Goal: Task Accomplishment & Management: Use online tool/utility

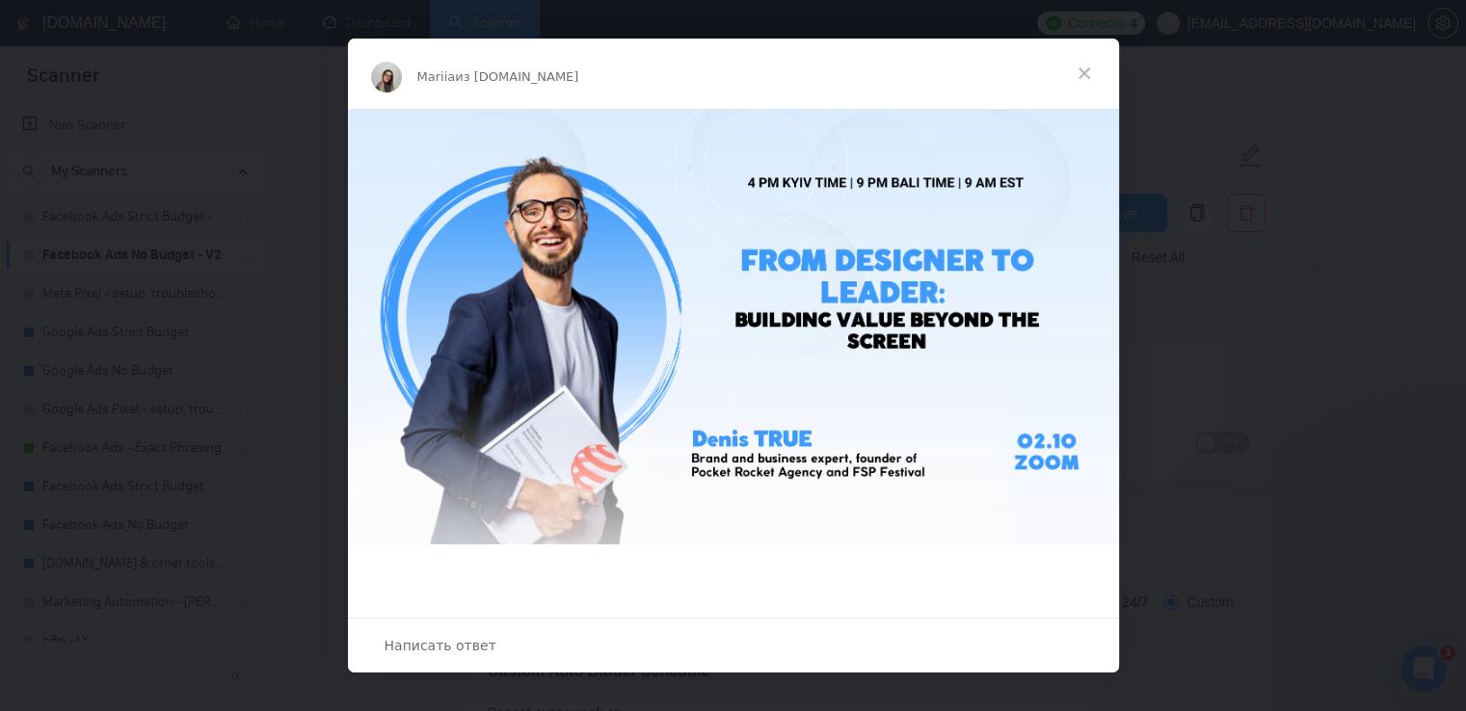
click at [1084, 75] on span "Закрыть" at bounding box center [1083, 73] width 69 height 69
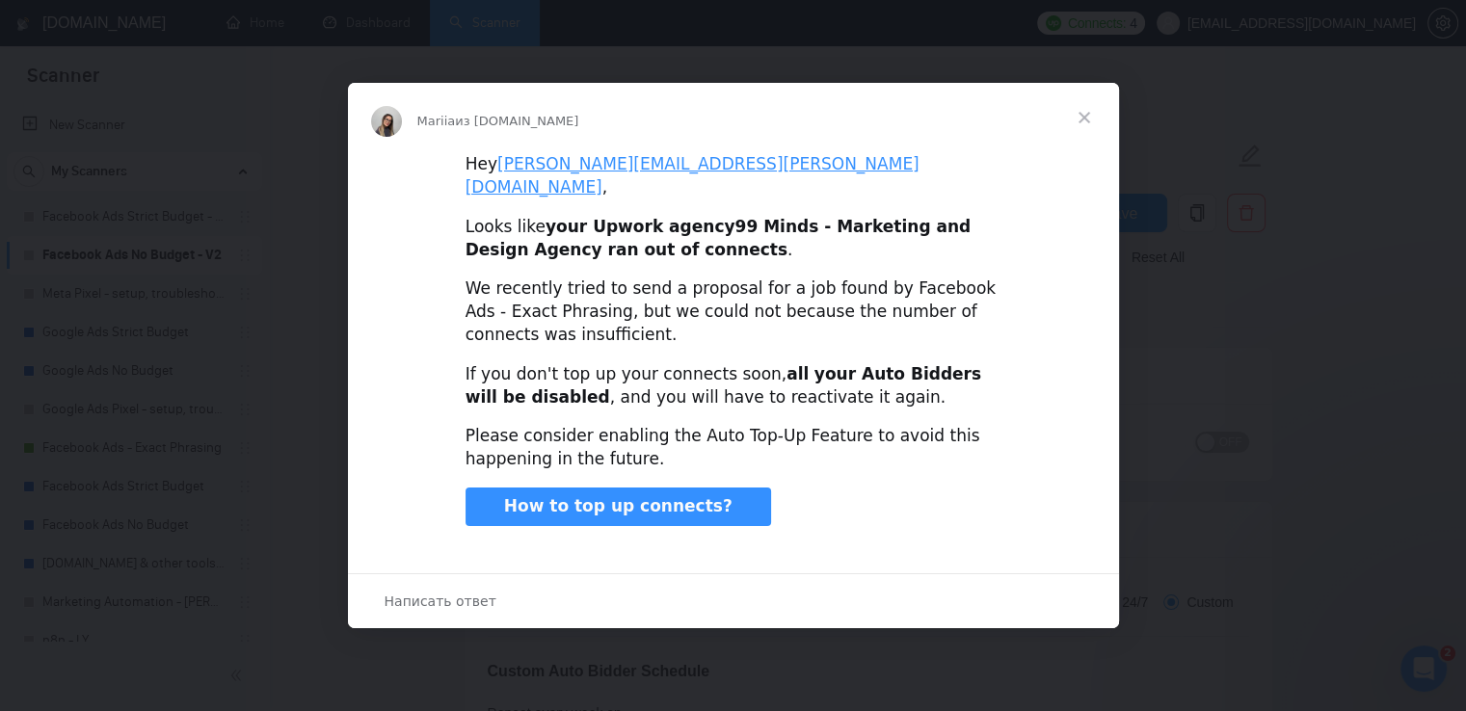
click at [1080, 113] on span "Закрыть" at bounding box center [1083, 117] width 69 height 69
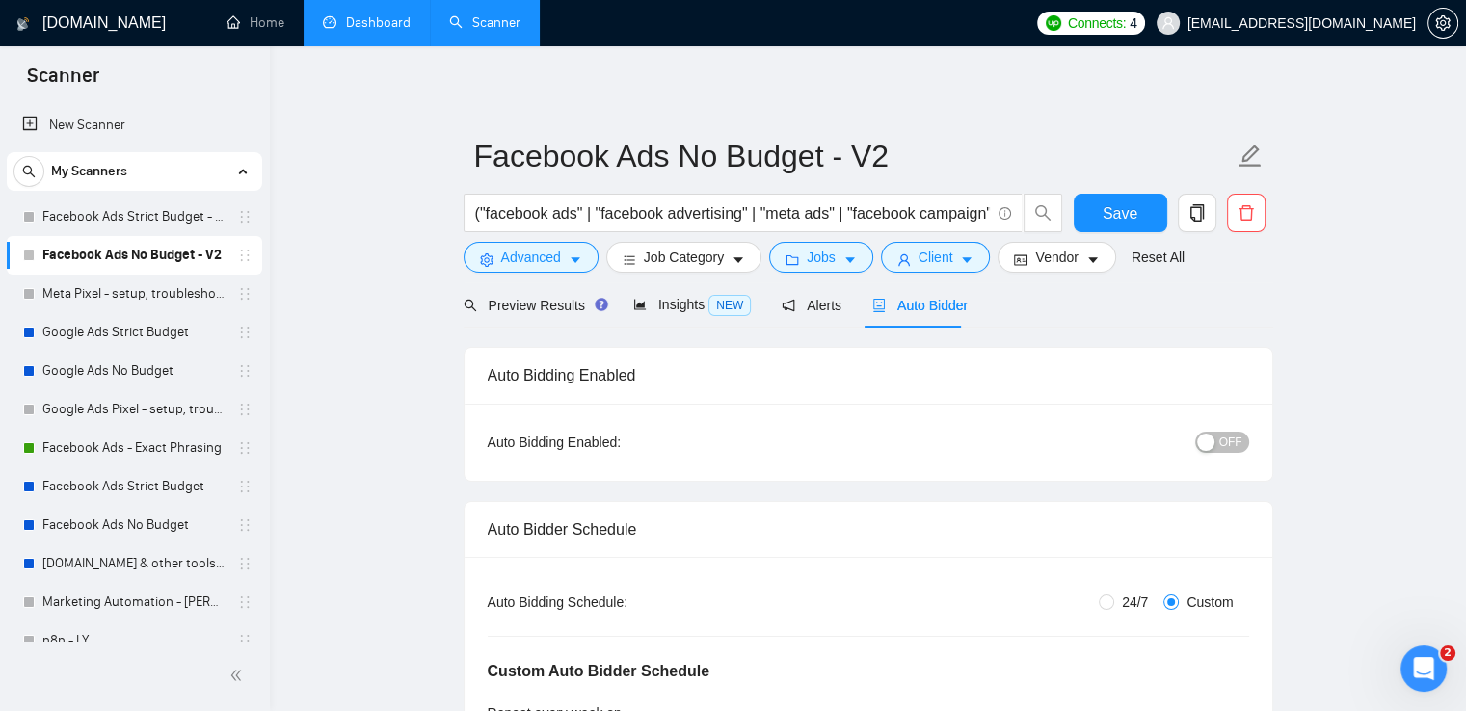
click at [378, 28] on link "Dashboard" at bounding box center [367, 22] width 88 height 16
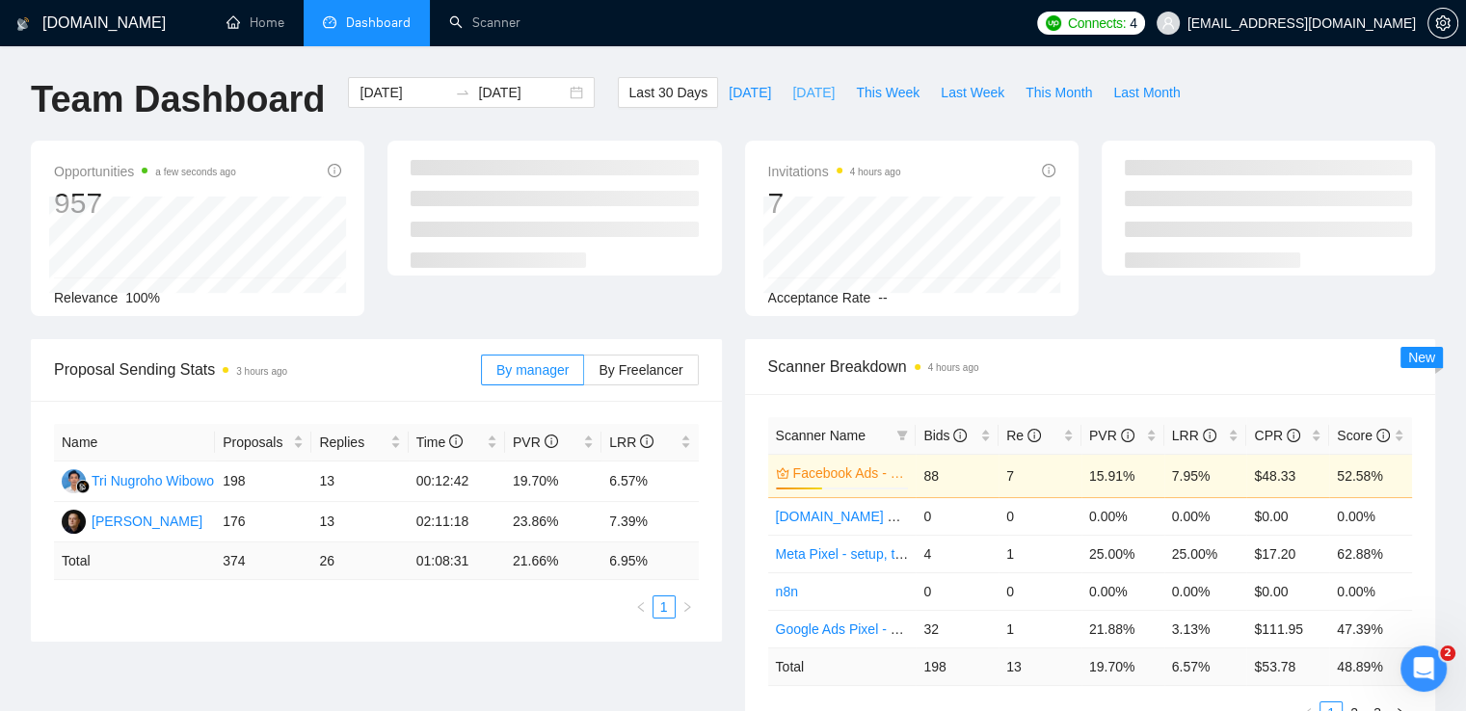
click at [798, 90] on span "[DATE]" at bounding box center [813, 92] width 42 height 21
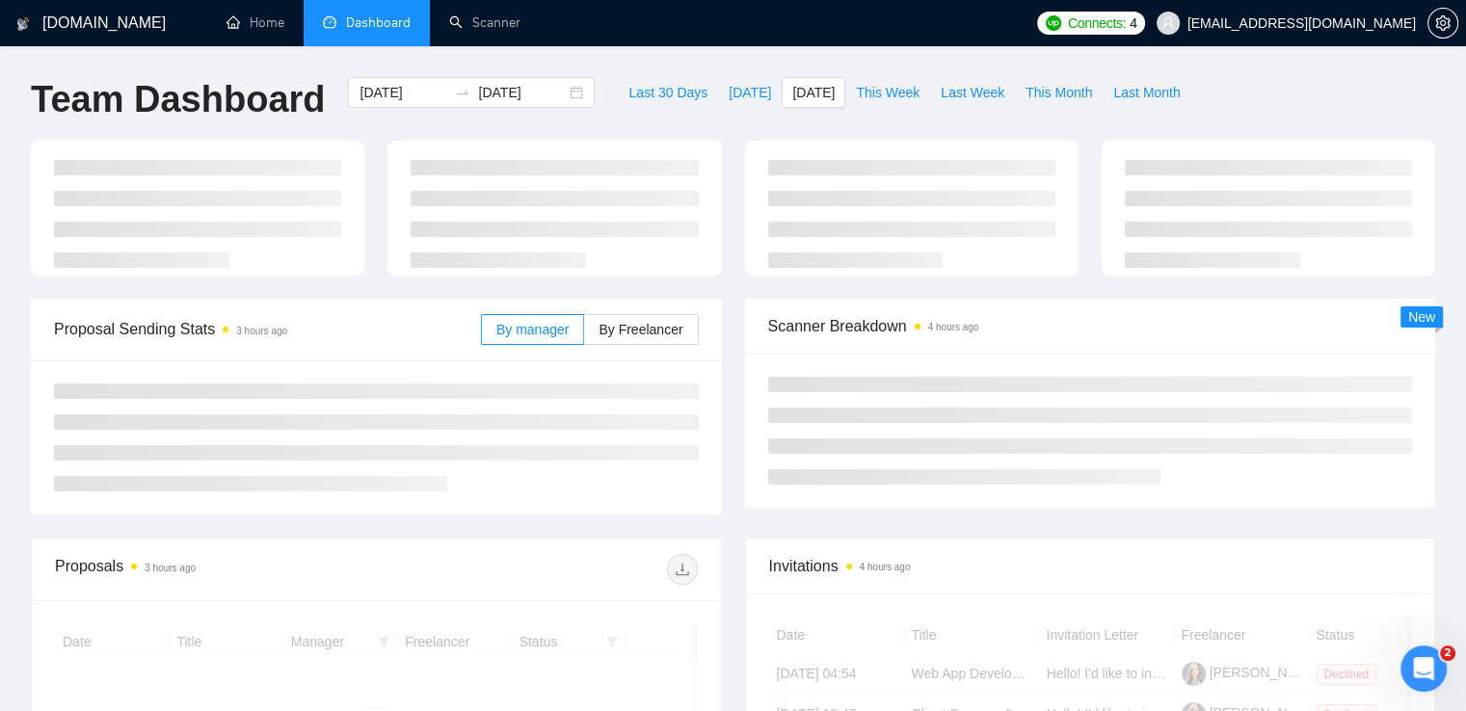
type input "[DATE]"
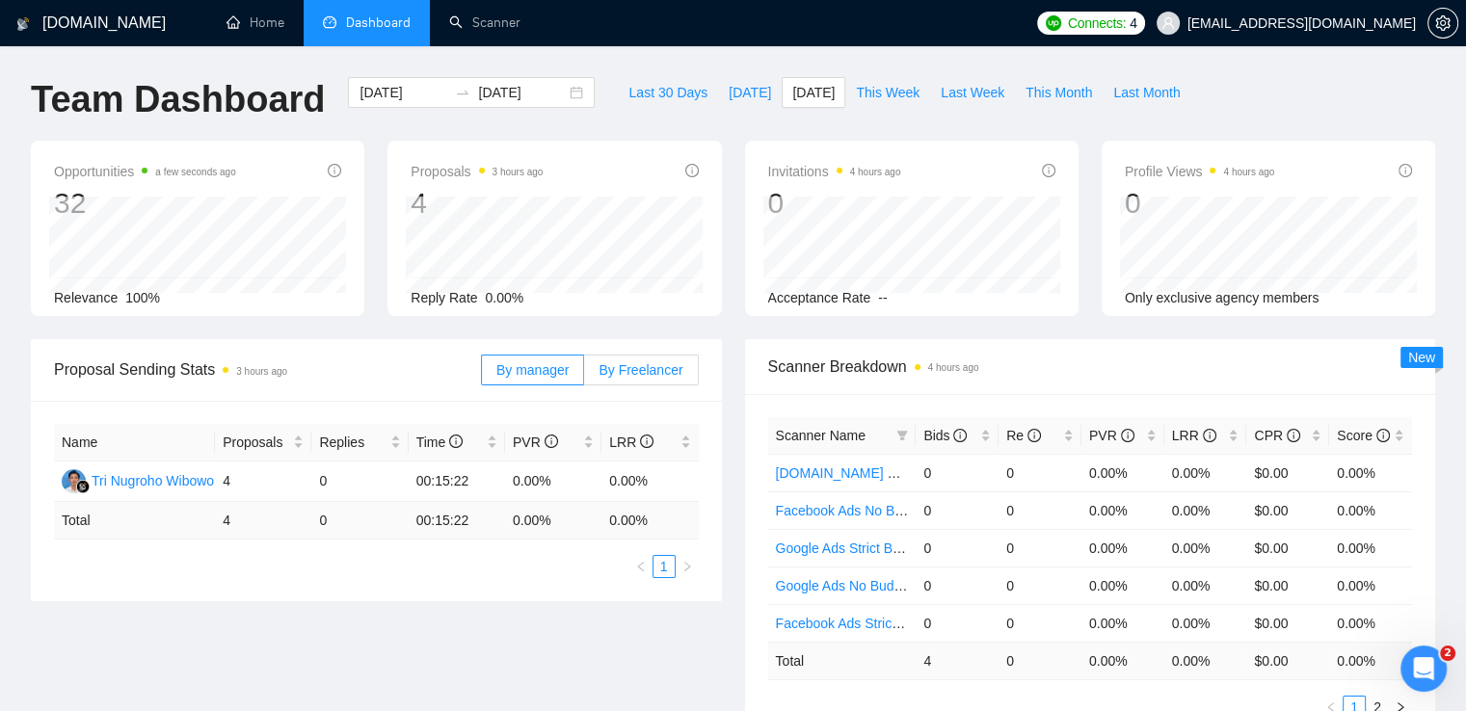
click at [666, 368] on span "By Freelancer" at bounding box center [640, 369] width 84 height 15
click at [584, 375] on input "By Freelancer" at bounding box center [584, 375] width 0 height 0
click at [728, 88] on span "[DATE]" at bounding box center [749, 92] width 42 height 21
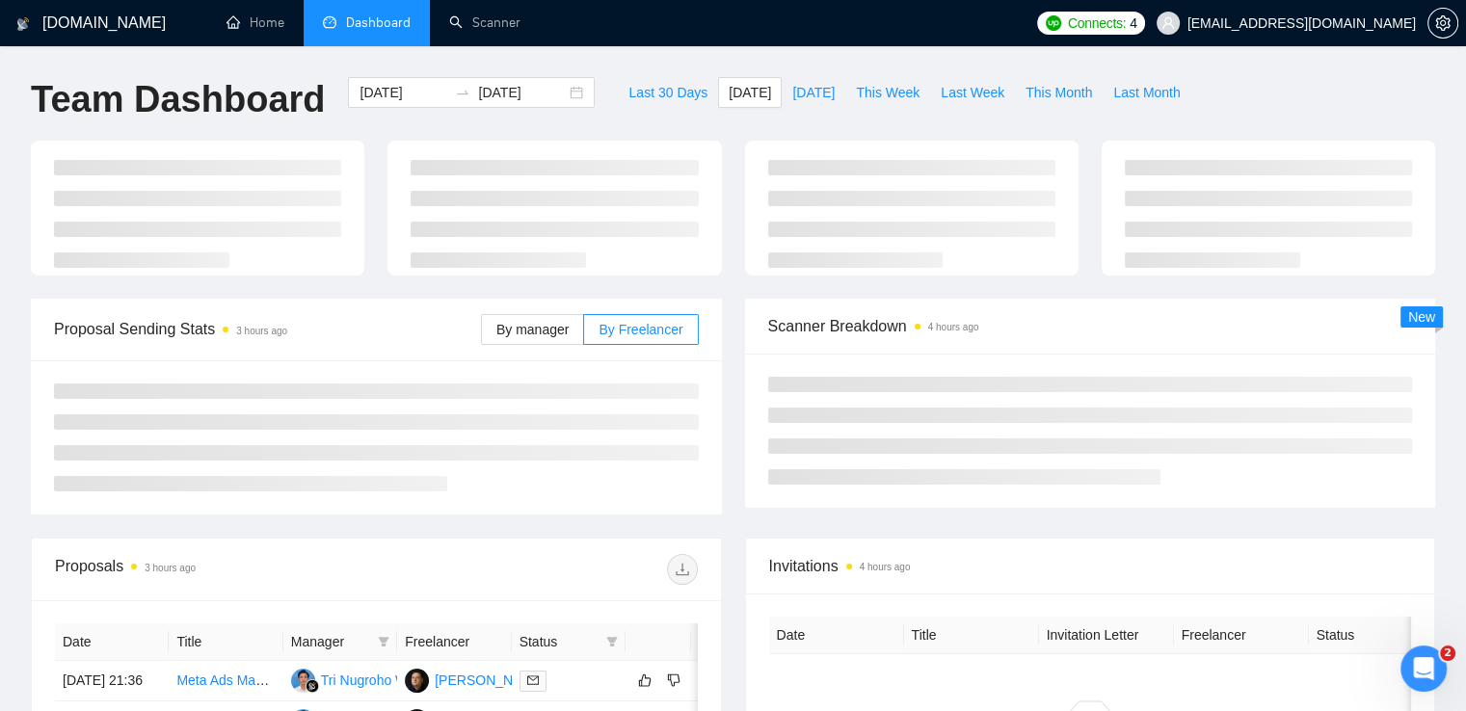
type input "[DATE]"
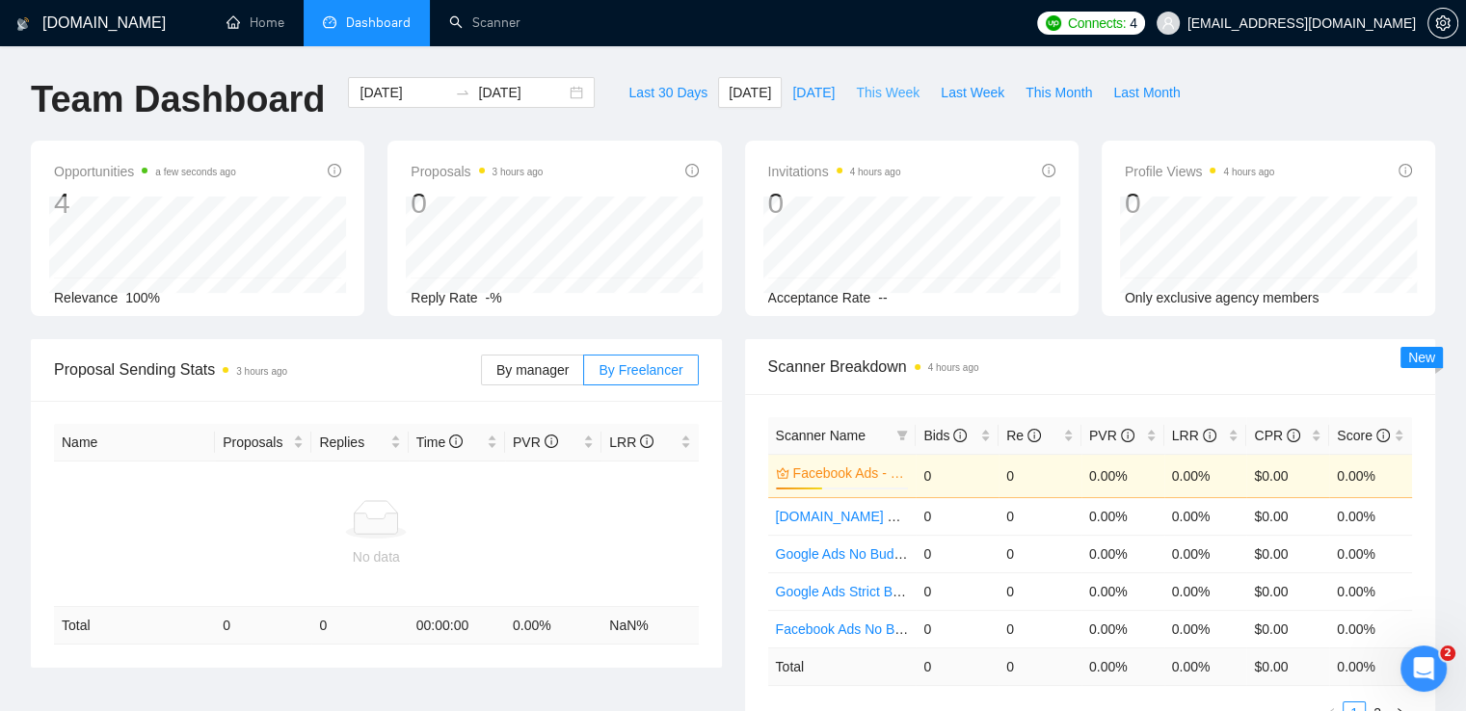
click at [845, 80] on button "This Week" at bounding box center [887, 92] width 85 height 31
type input "[DATE]"
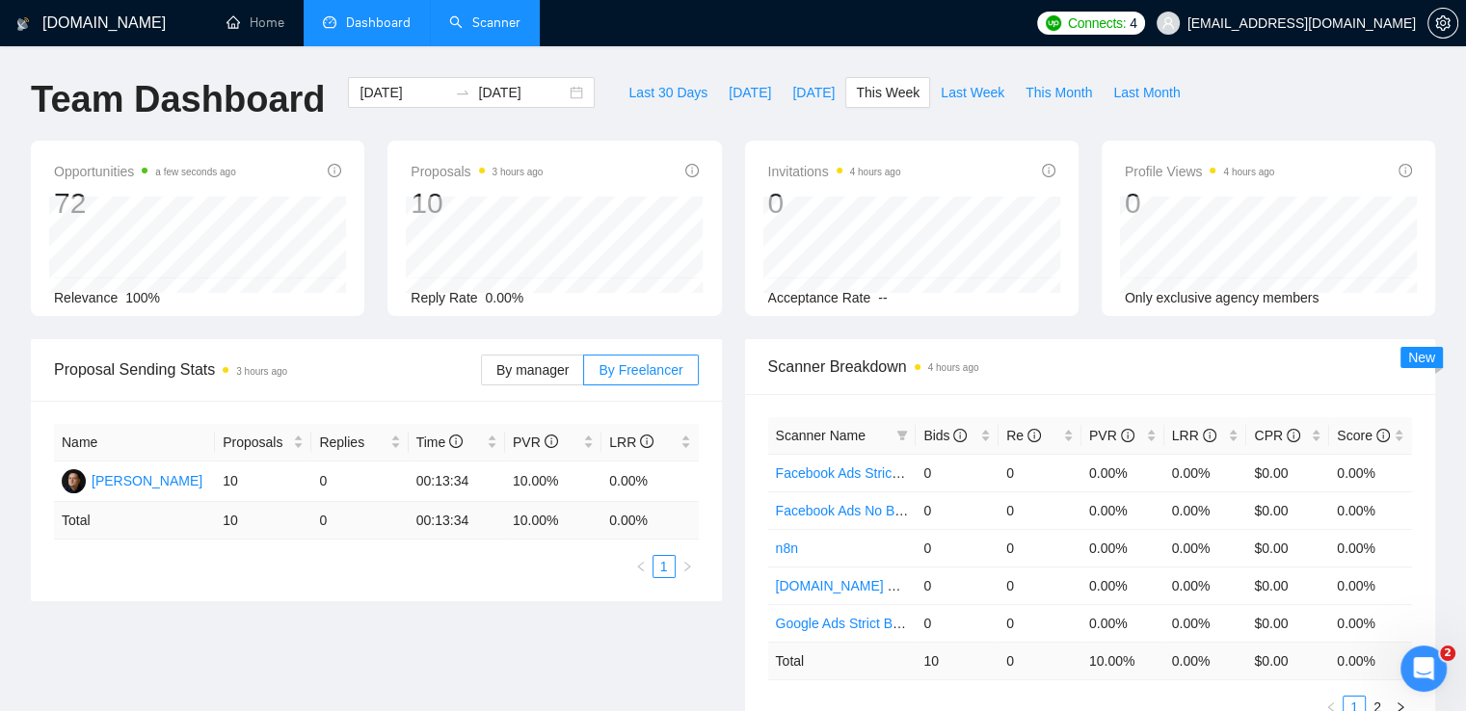
click at [495, 26] on link "Scanner" at bounding box center [484, 22] width 71 height 16
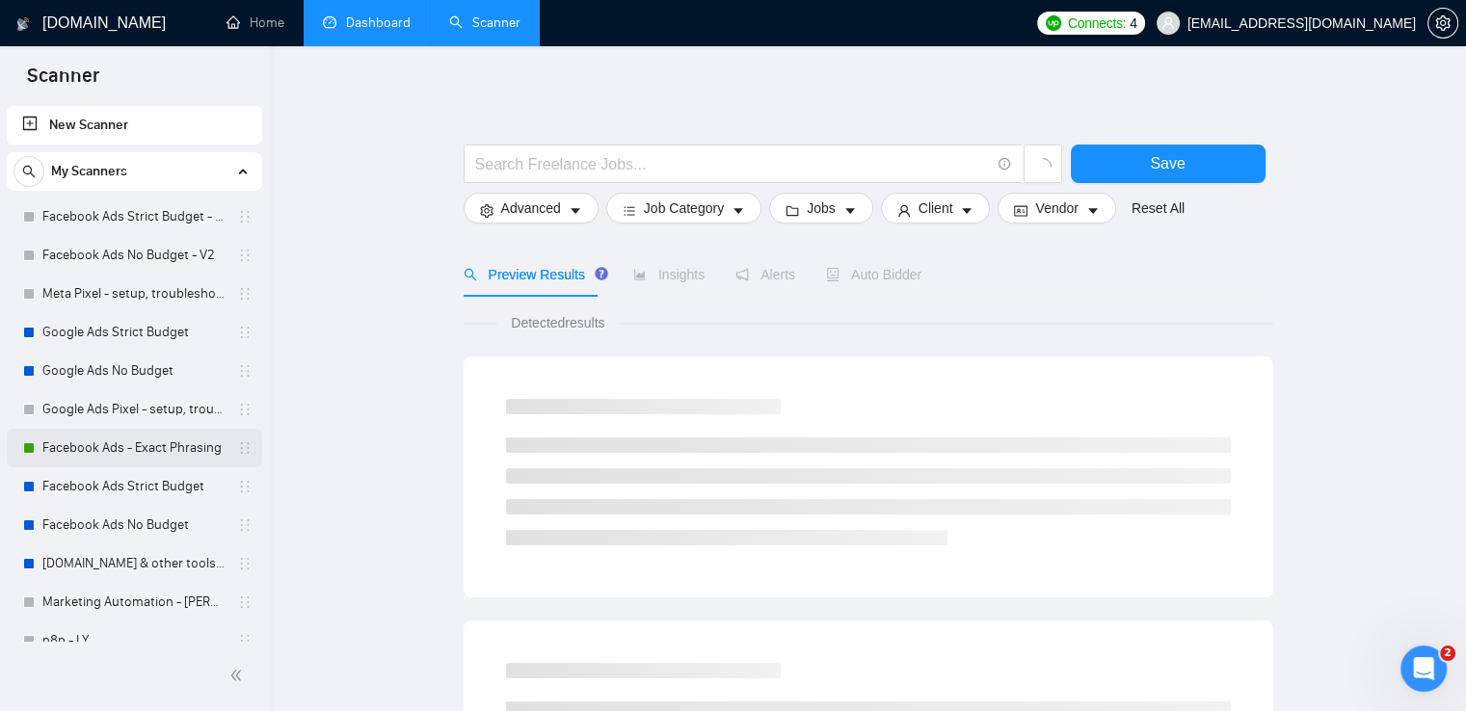
click at [92, 451] on link "Facebook Ads - Exact Phrasing" at bounding box center [133, 448] width 183 height 39
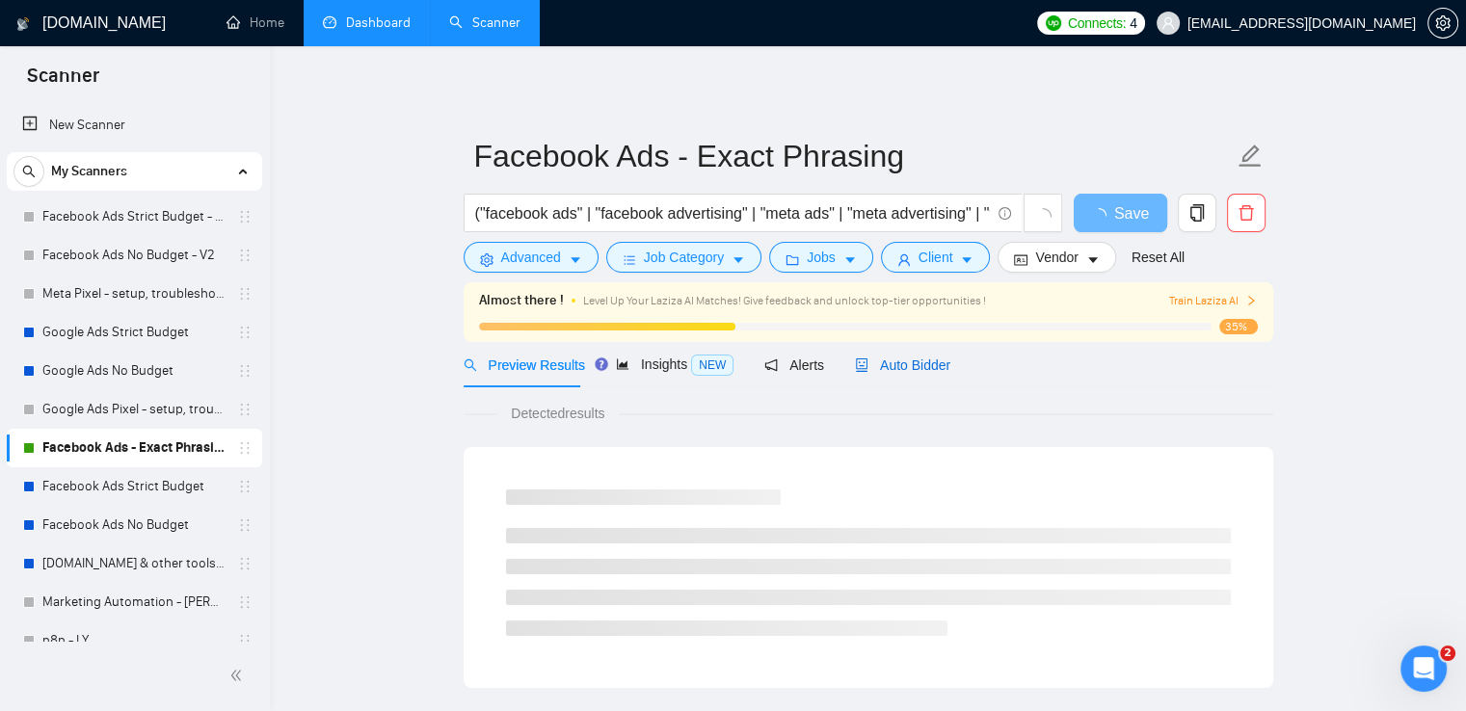
click at [912, 373] on div "Auto Bidder" at bounding box center [902, 365] width 95 height 21
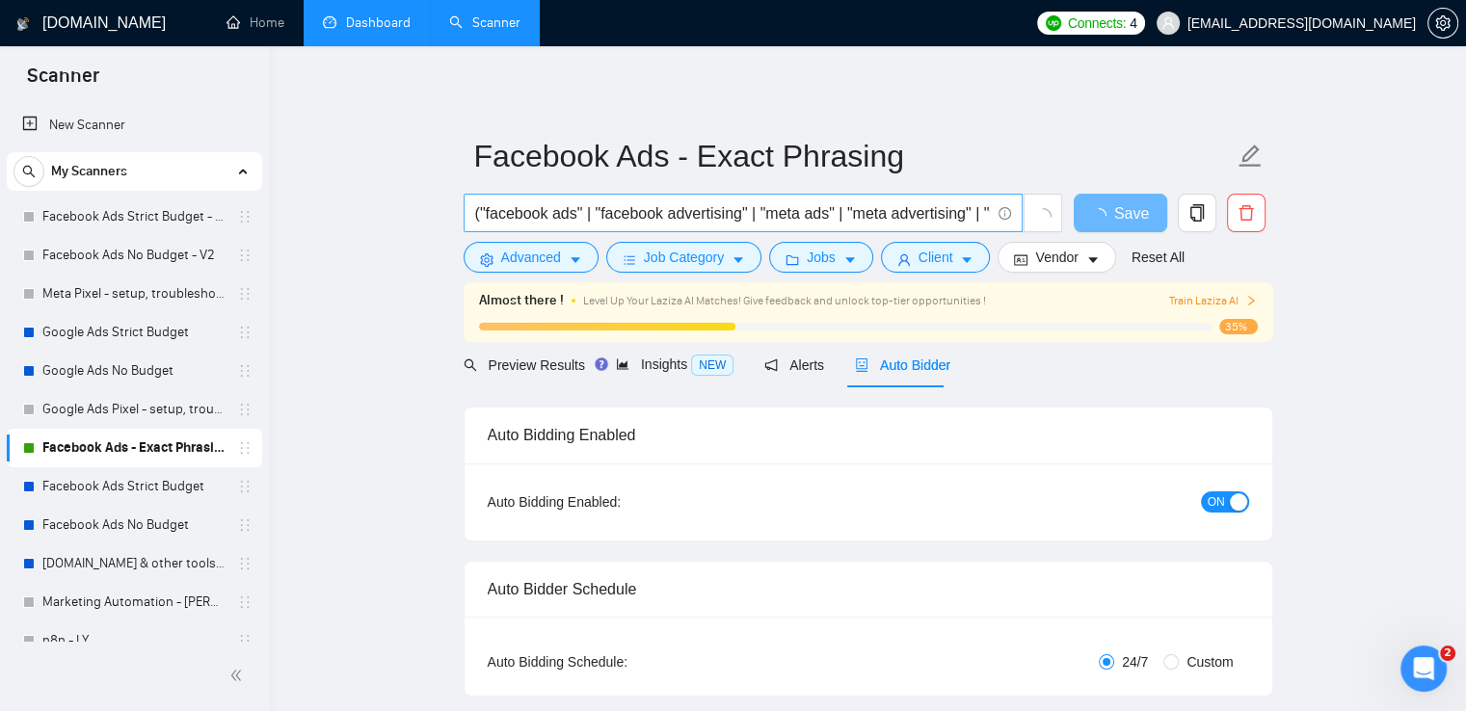
radio input "false"
radio input "true"
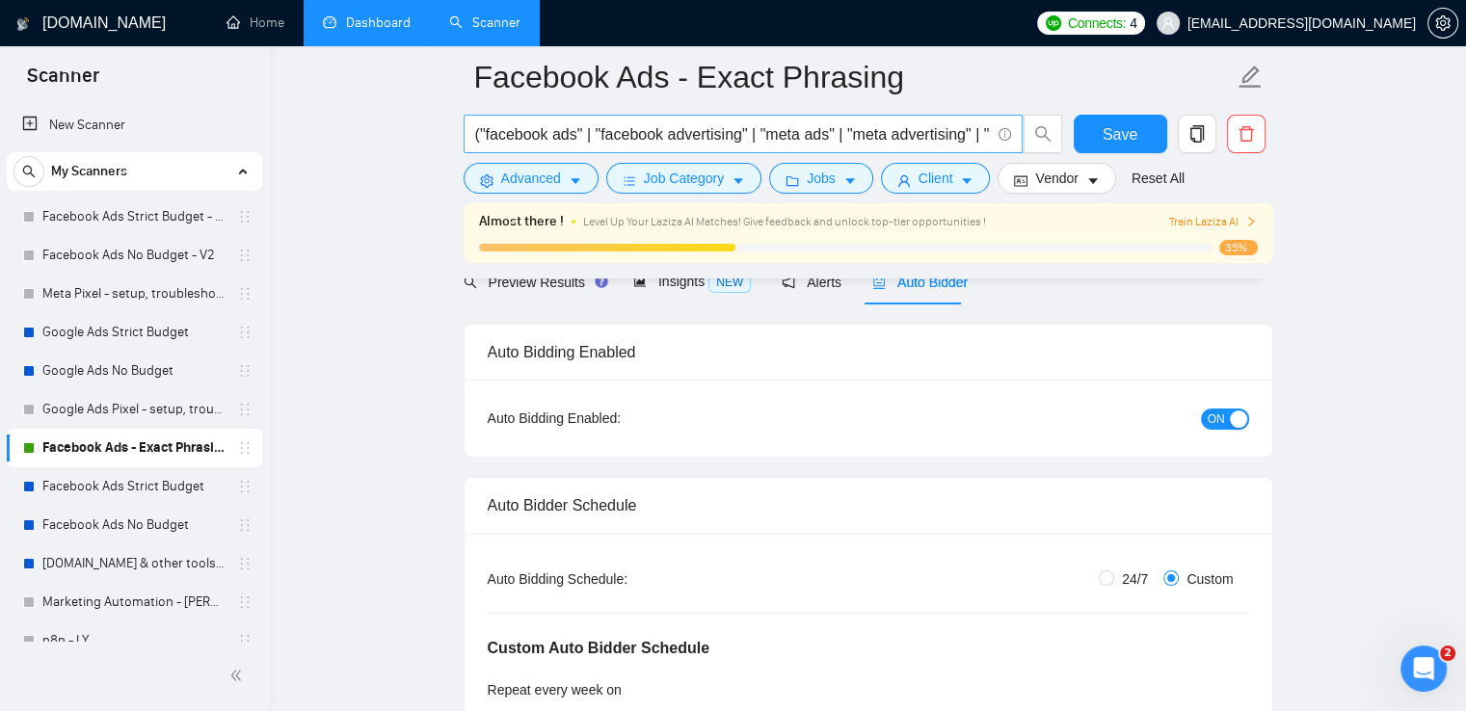
scroll to position [289, 0]
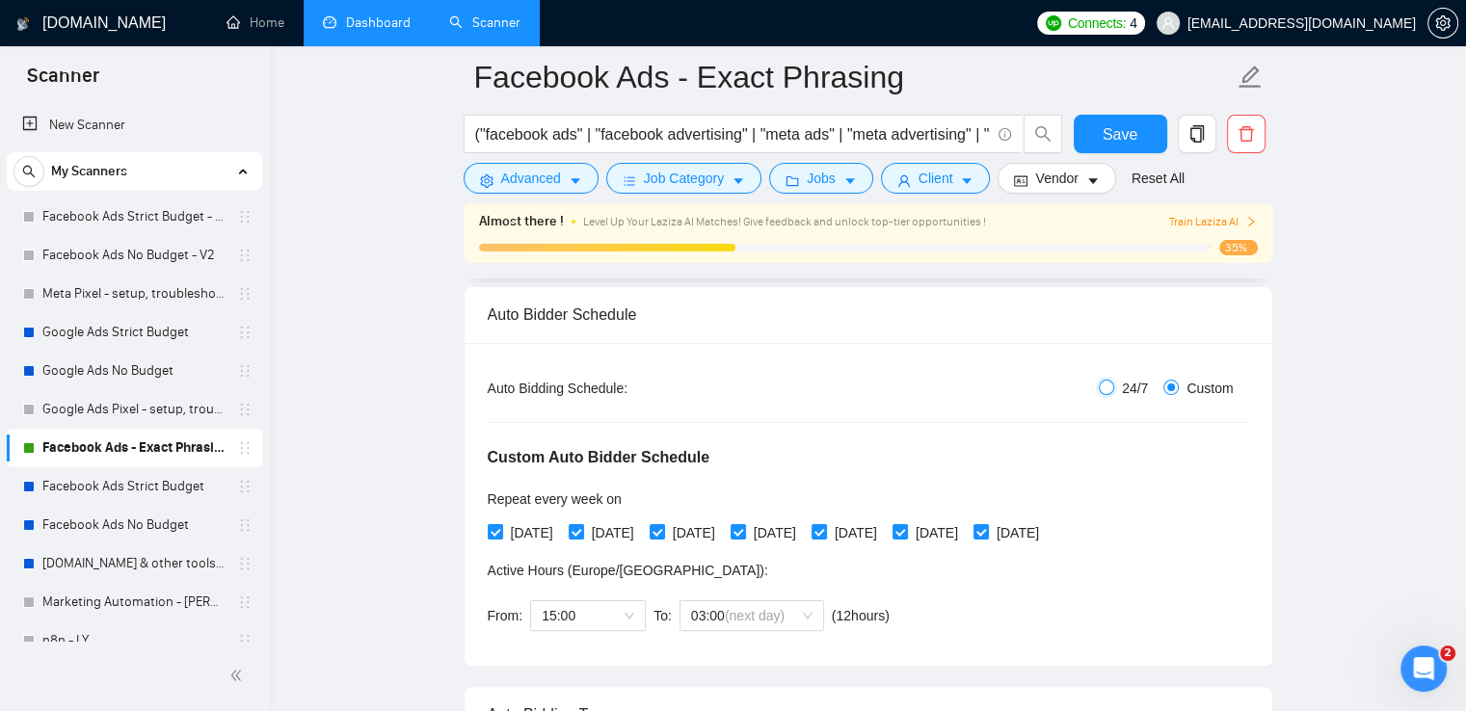
click at [1106, 388] on input "24/7" at bounding box center [1105, 387] width 15 height 15
radio input "true"
radio input "false"
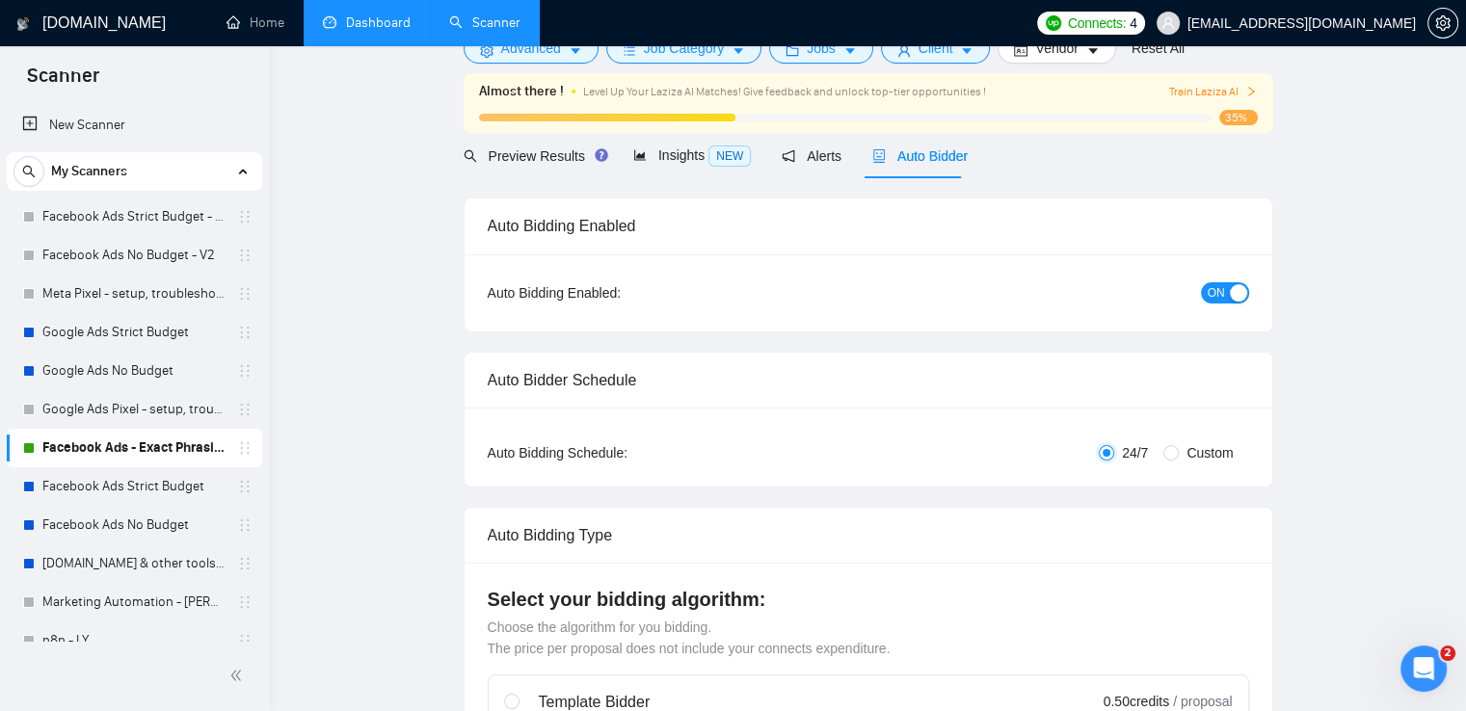
scroll to position [0, 0]
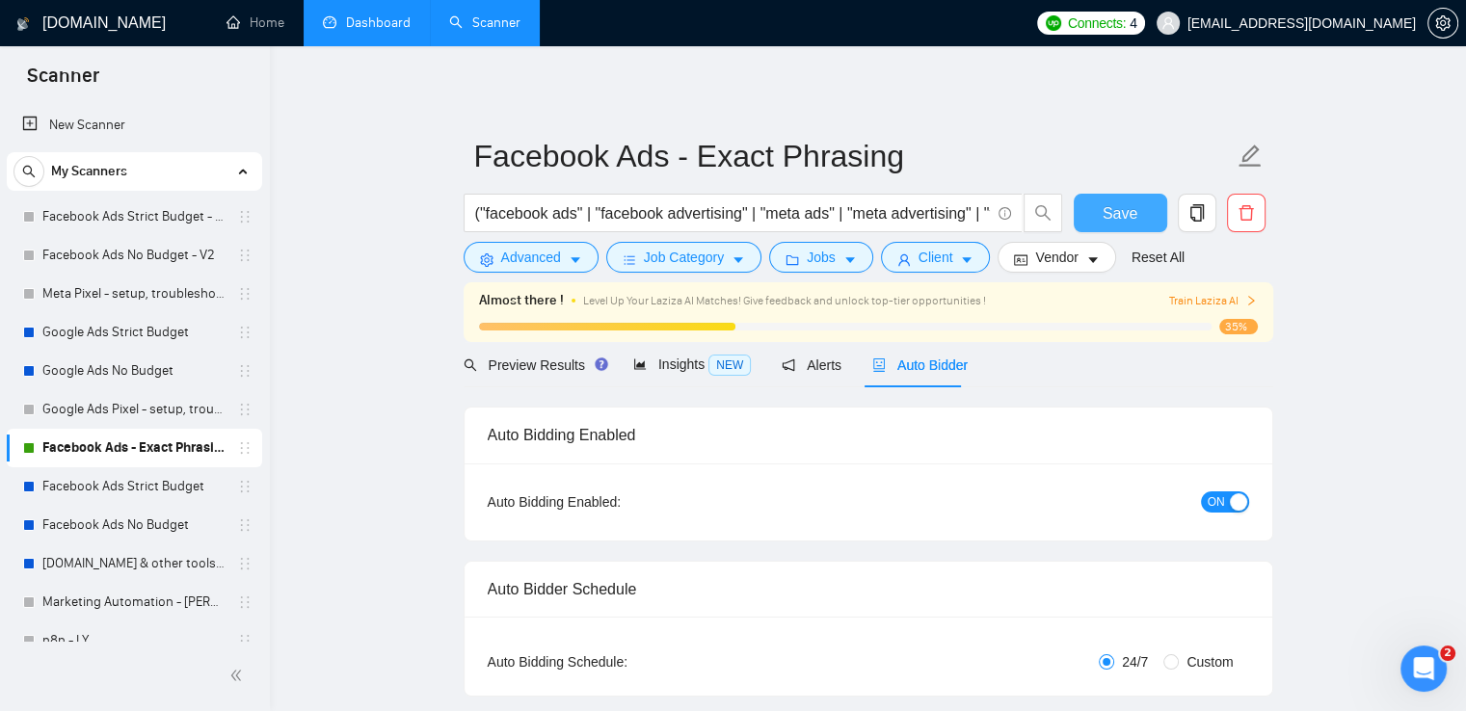
click at [1097, 226] on button "Save" at bounding box center [1119, 213] width 93 height 39
click at [1102, 214] on button "Save" at bounding box center [1119, 213] width 93 height 39
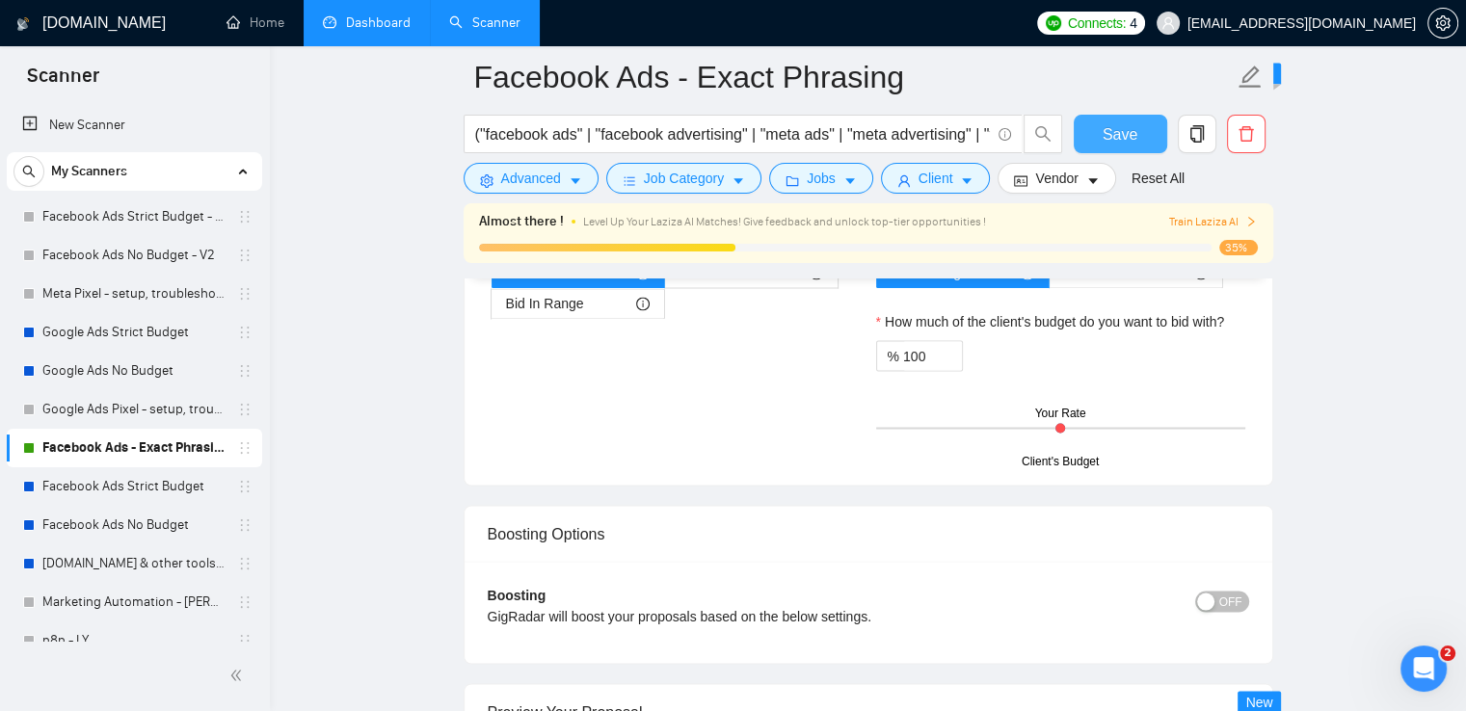
scroll to position [3214, 0]
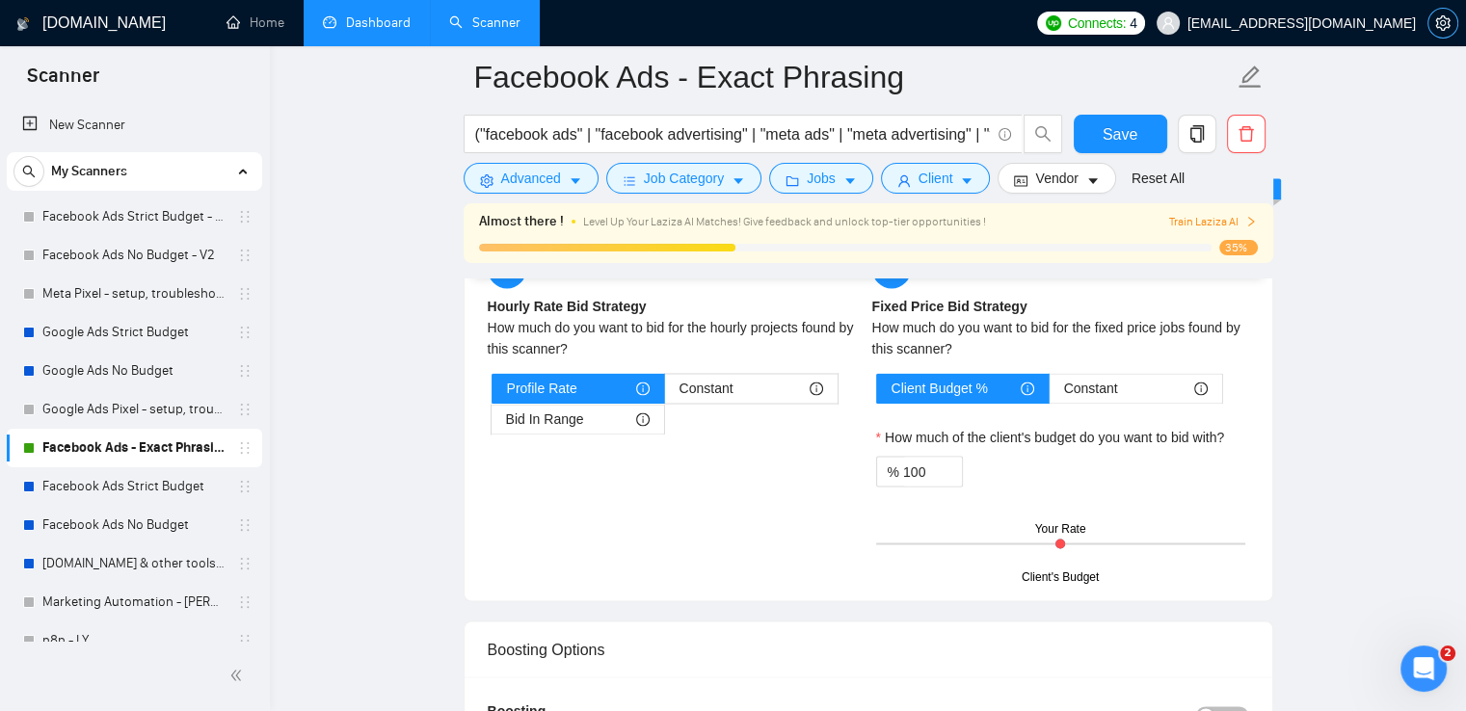
click at [1443, 26] on icon "setting" at bounding box center [1442, 22] width 15 height 15
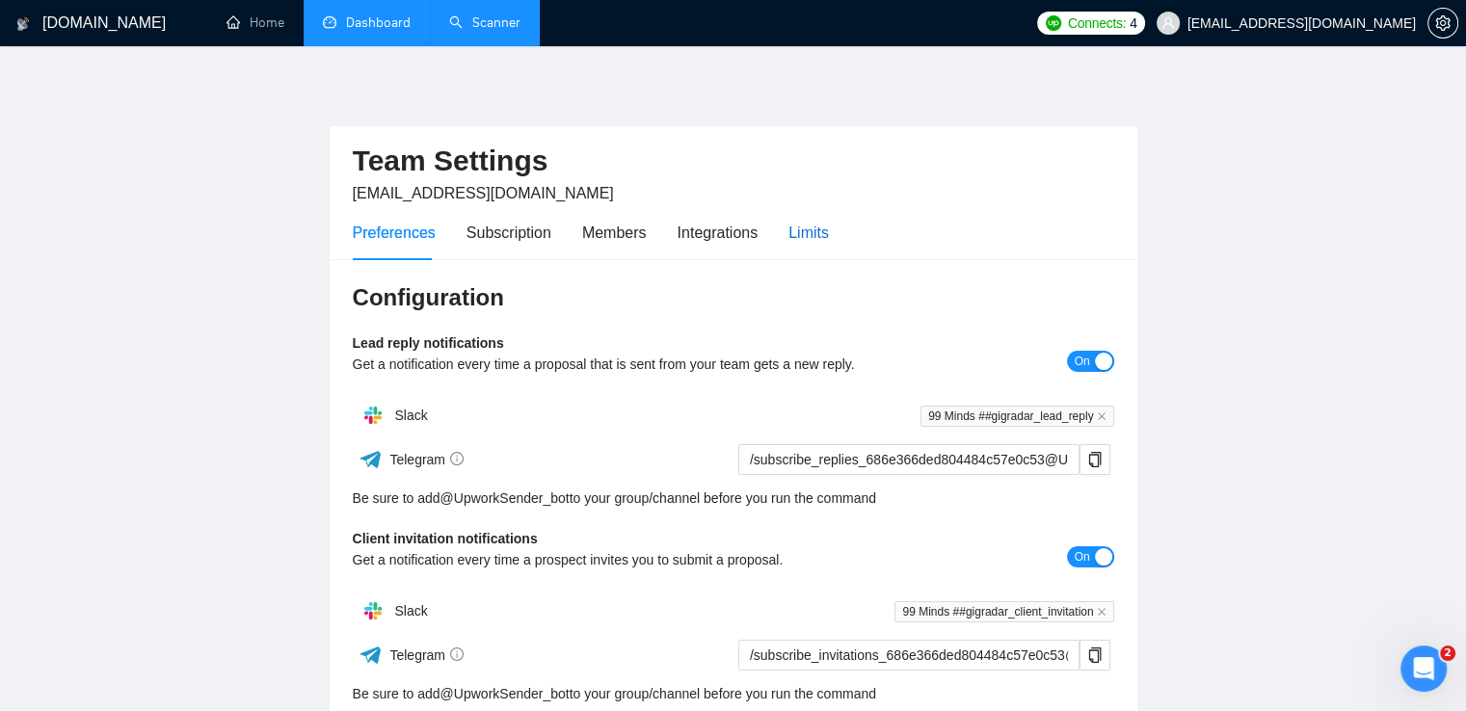
click at [794, 230] on div "Limits" at bounding box center [808, 233] width 40 height 24
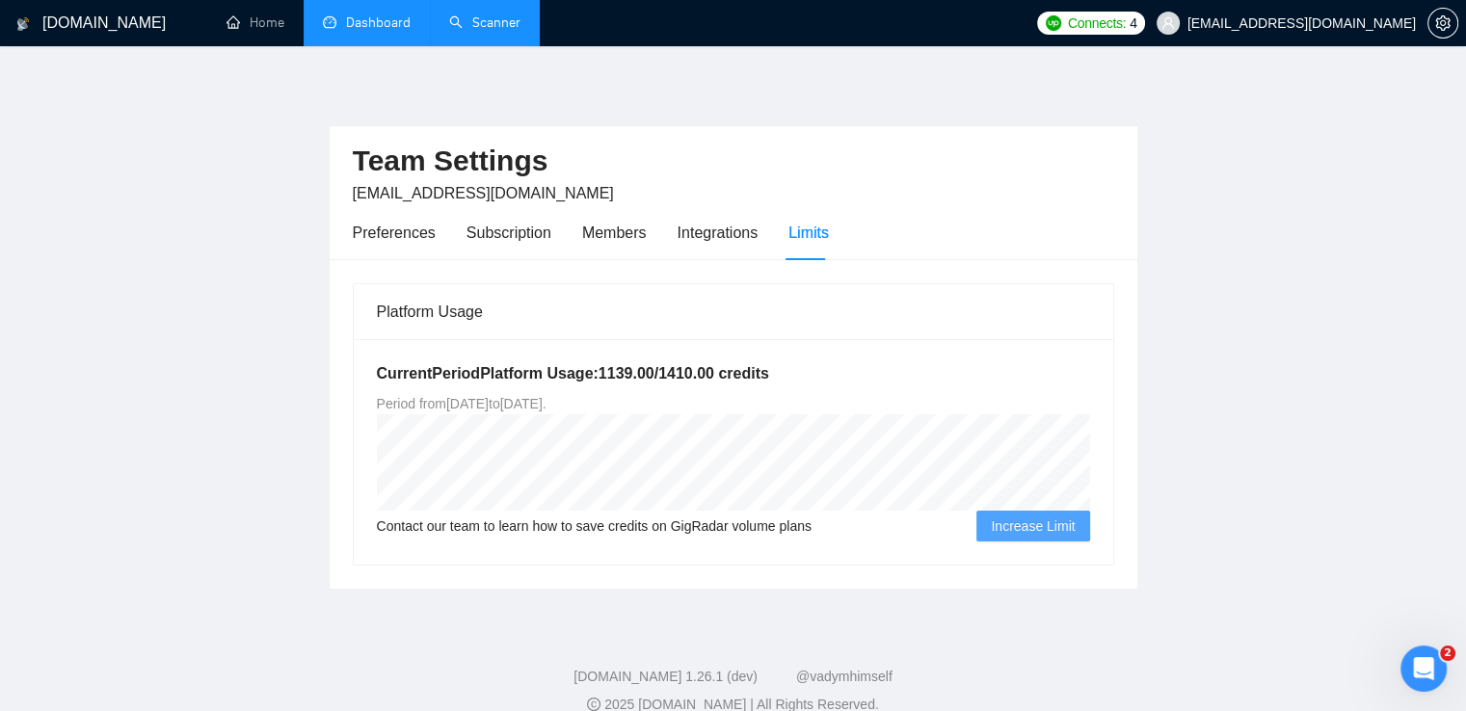
click at [487, 24] on link "Scanner" at bounding box center [484, 22] width 71 height 16
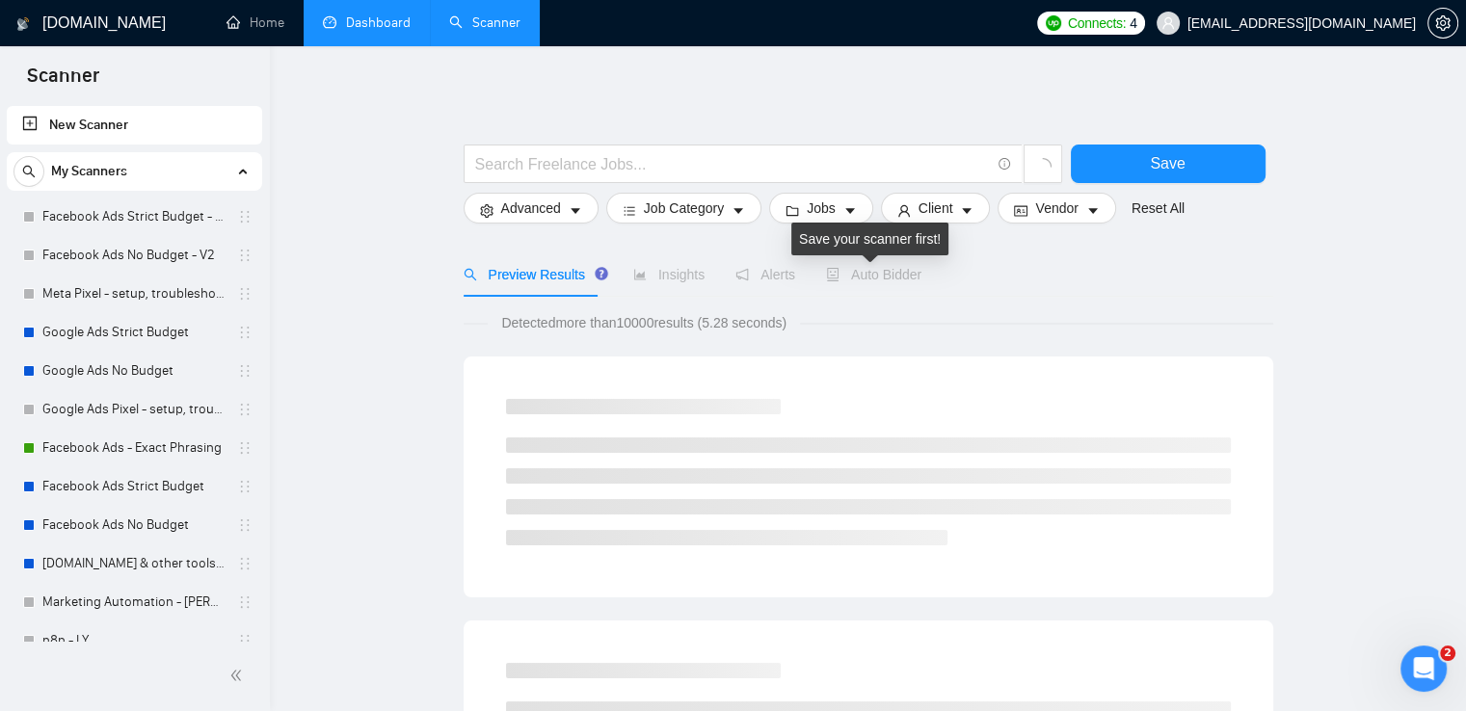
click at [871, 278] on span "Auto Bidder" at bounding box center [873, 274] width 95 height 15
click at [100, 441] on link "Facebook Ads - Exact Phrasing" at bounding box center [133, 448] width 183 height 39
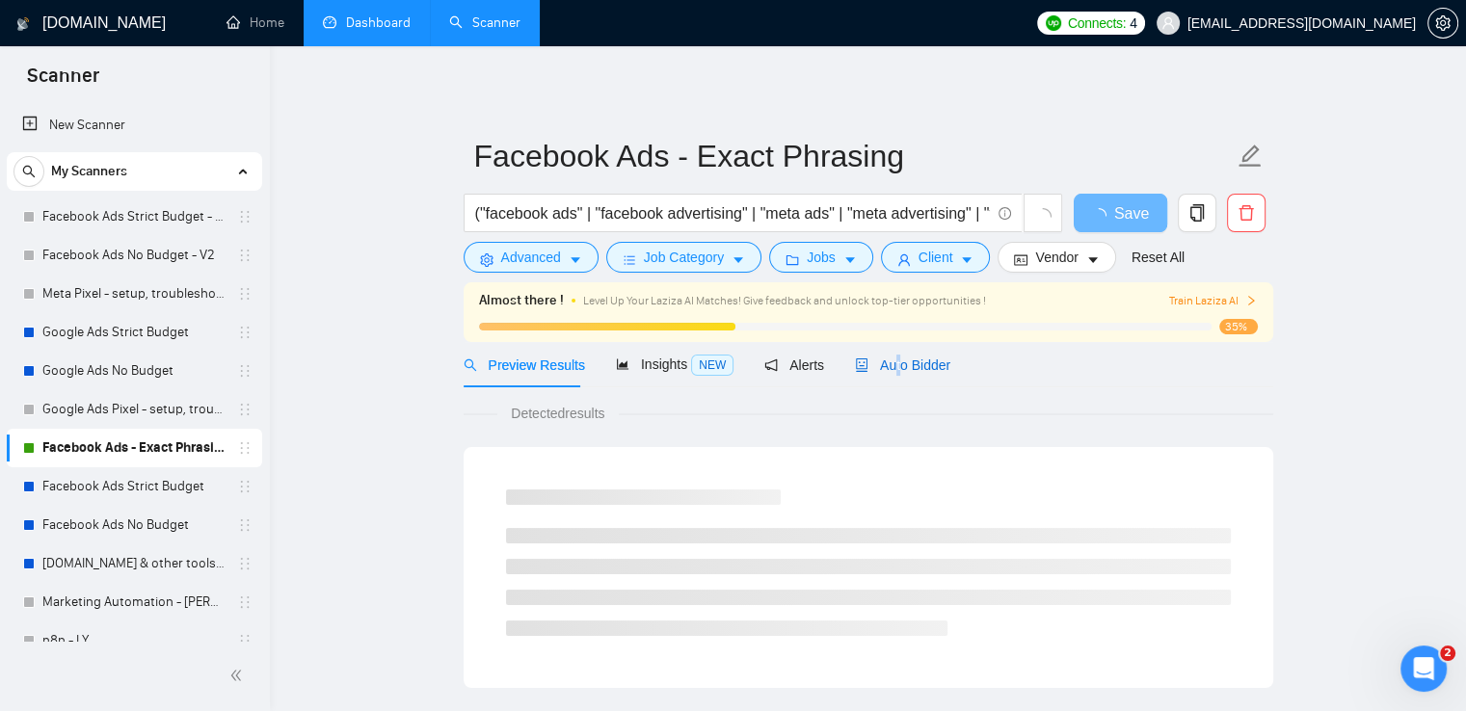
drag, startPoint x: 889, startPoint y: 368, endPoint x: 1225, endPoint y: 361, distance: 335.4
click at [890, 367] on span "Auto Bidder" at bounding box center [902, 364] width 95 height 15
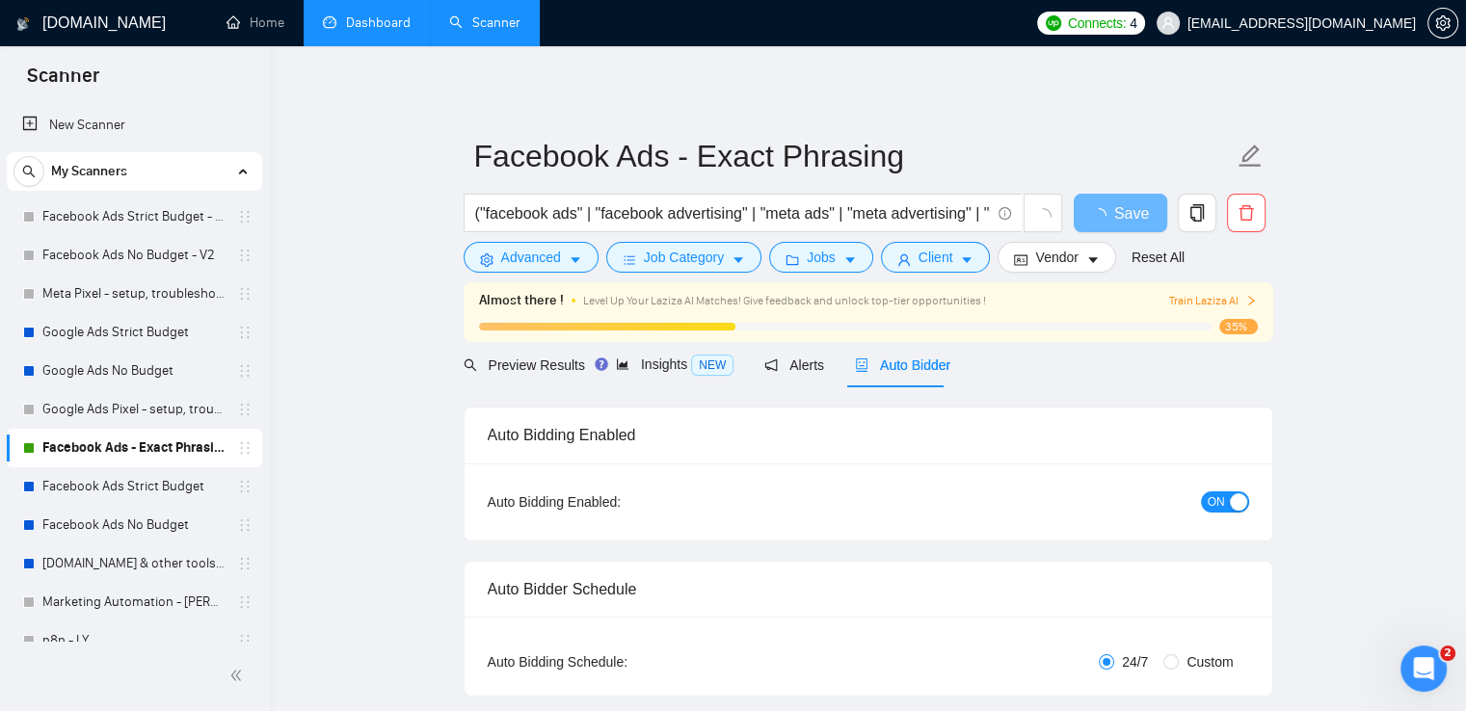
click at [900, 364] on span "Auto Bidder" at bounding box center [902, 364] width 95 height 15
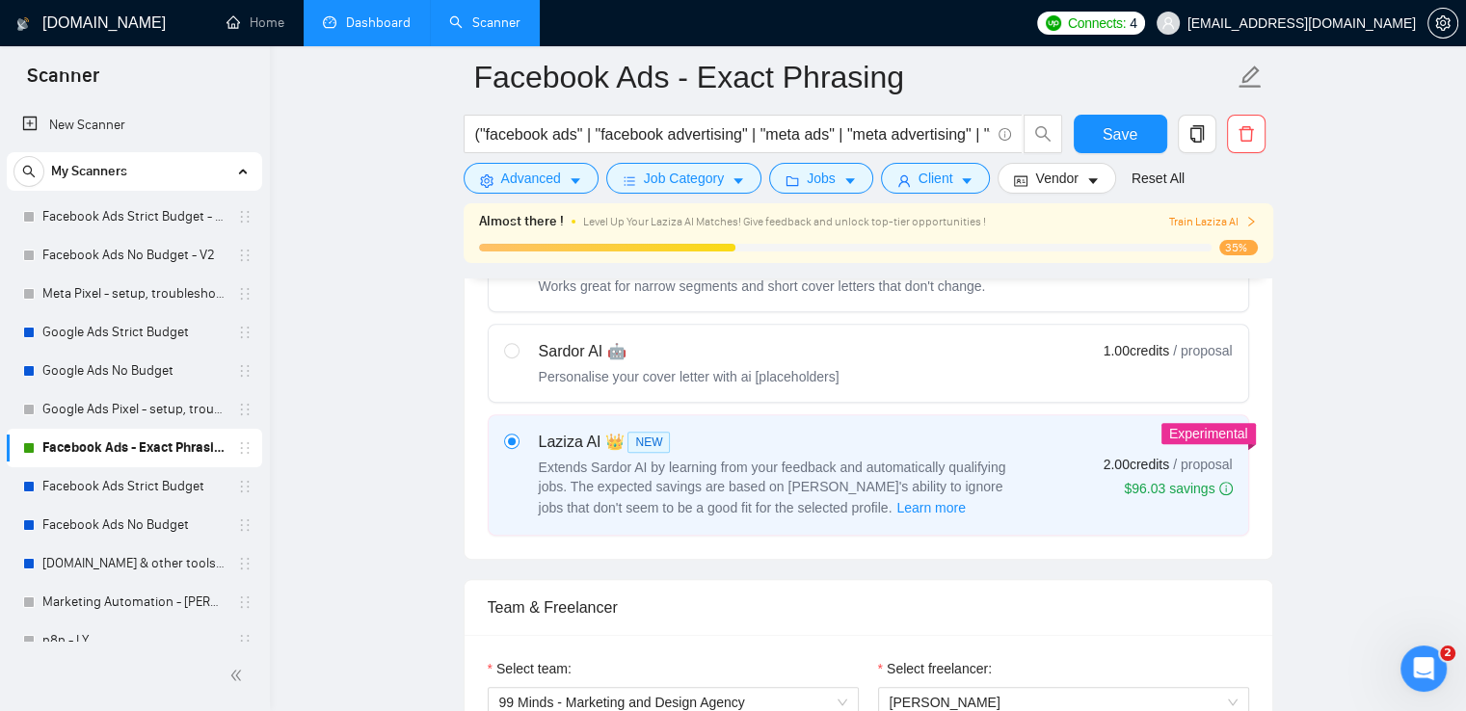
scroll to position [674, 0]
